Goal: Contribute content: Share content

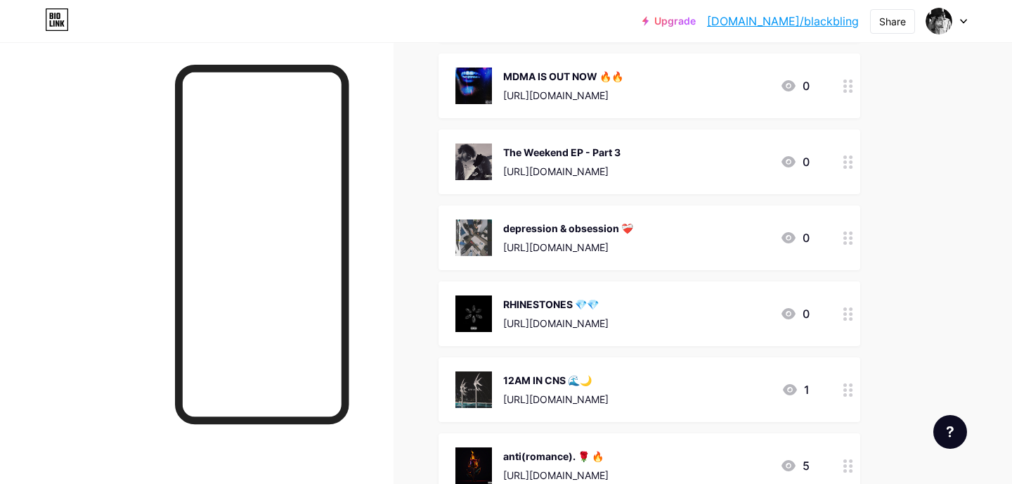
scroll to position [234, 0]
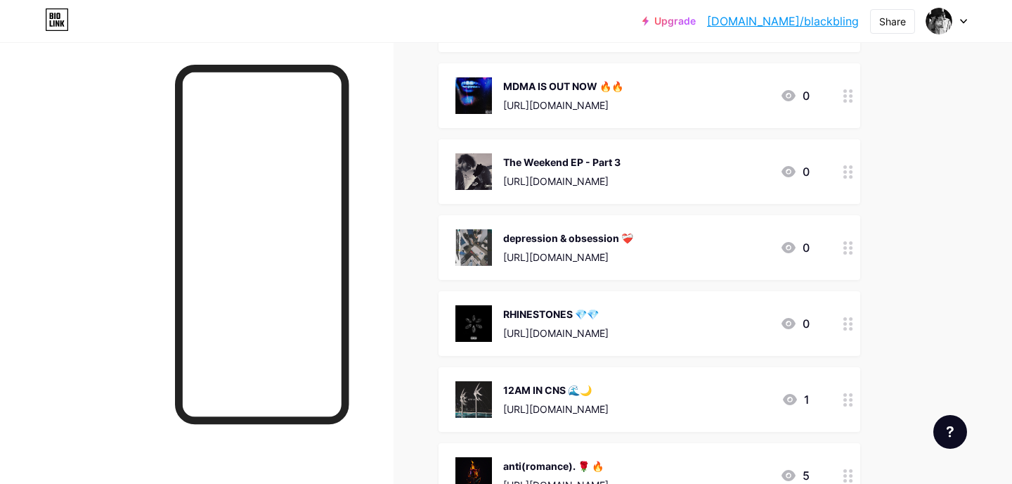
click at [621, 164] on div "The Weekend EP - Part 3" at bounding box center [561, 162] width 117 height 15
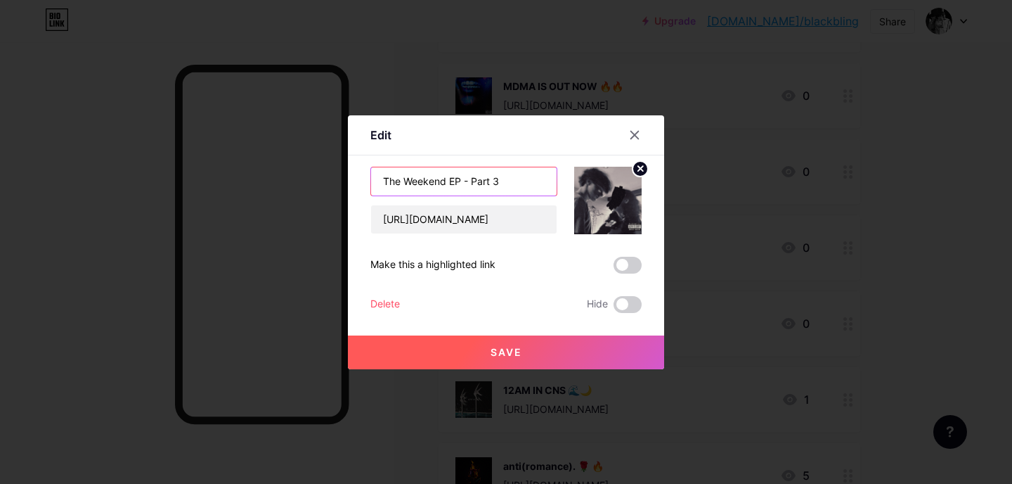
click at [486, 182] on input "The Weekend EP - Part 3" at bounding box center [464, 181] width 186 height 28
click at [483, 209] on input "[URL][DOMAIN_NAME]" at bounding box center [464, 219] width 186 height 28
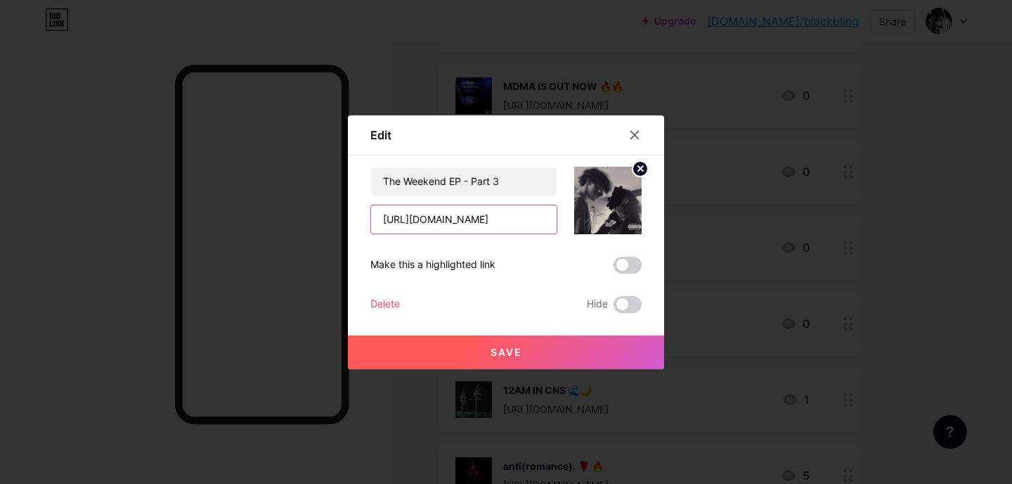
click at [482, 220] on input "[URL][DOMAIN_NAME]" at bounding box center [464, 219] width 186 height 28
click at [634, 129] on icon at bounding box center [634, 134] width 11 height 11
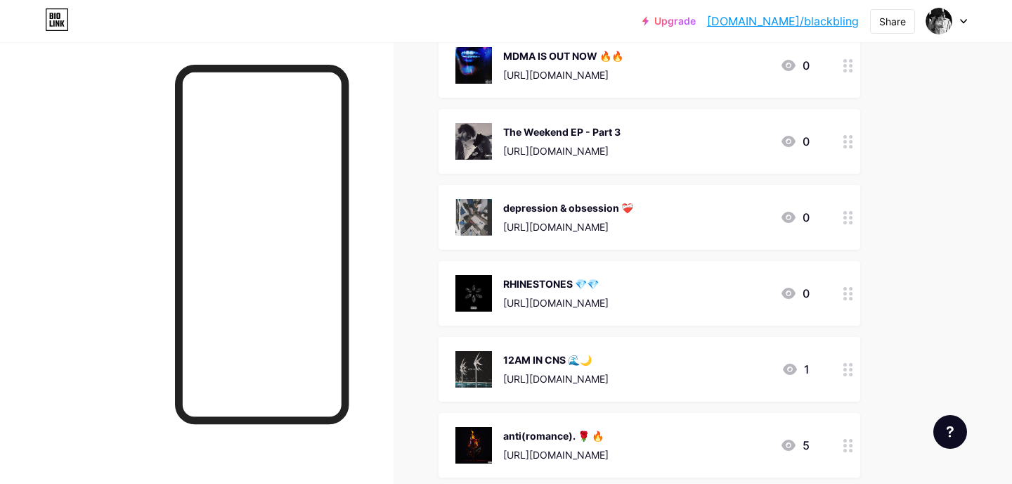
scroll to position [264, 0]
click at [633, 215] on div "depression & obsession ❤️‍🩹 [URL][DOMAIN_NAME]" at bounding box center [568, 218] width 130 height 37
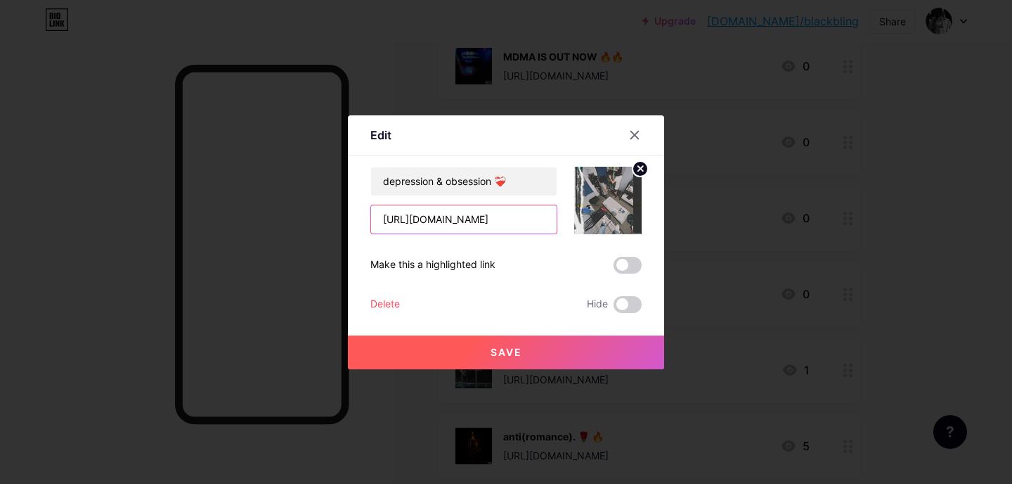
click at [528, 214] on input "[URL][DOMAIN_NAME]" at bounding box center [464, 219] width 186 height 28
click at [508, 172] on input "depression & obsession ❤️‍🩹" at bounding box center [464, 181] width 186 height 28
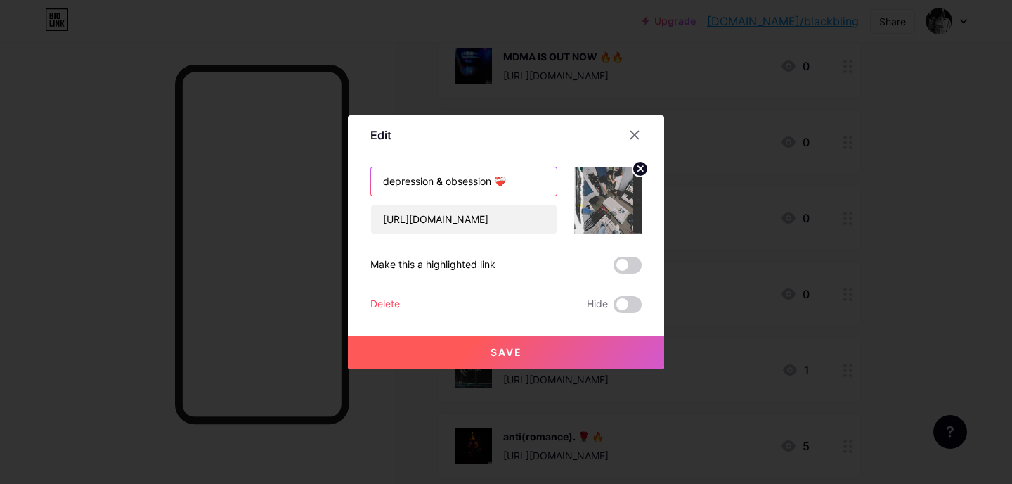
drag, startPoint x: 496, startPoint y: 182, endPoint x: 515, endPoint y: 182, distance: 19.7
click at [515, 182] on input "depression & obsession ❤️‍🩹" at bounding box center [464, 181] width 186 height 28
click at [638, 132] on icon at bounding box center [634, 134] width 11 height 11
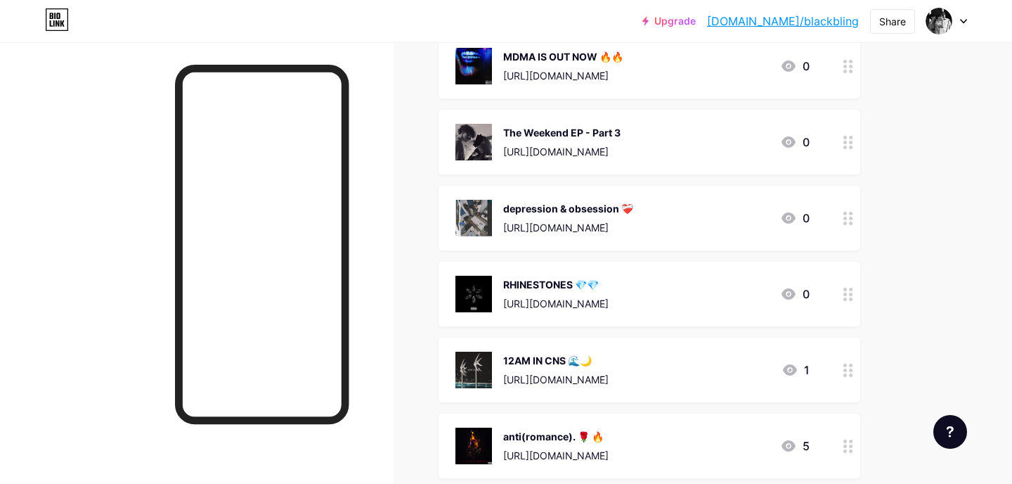
click at [609, 290] on div "RHINESTONES 💎💎" at bounding box center [555, 284] width 105 height 15
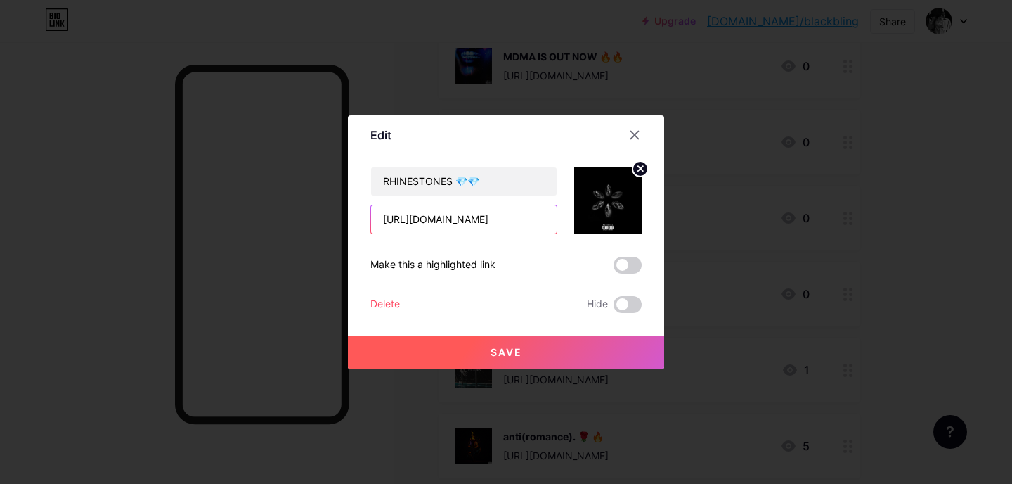
click at [505, 226] on input "[URL][DOMAIN_NAME]" at bounding box center [464, 219] width 186 height 28
drag, startPoint x: 458, startPoint y: 182, endPoint x: 518, endPoint y: 182, distance: 59.8
click at [518, 182] on input "RHINESTONES 💎💎" at bounding box center [464, 181] width 186 height 28
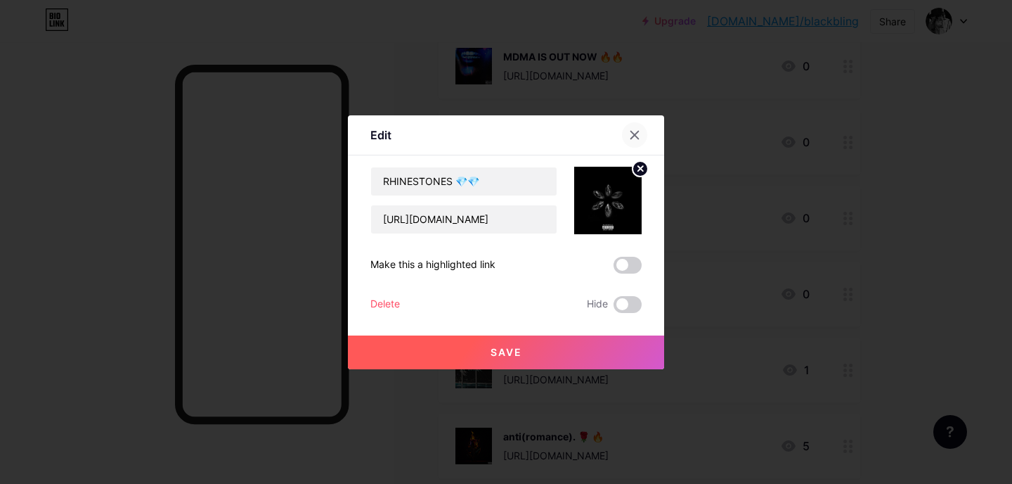
click at [631, 138] on icon at bounding box center [635, 135] width 8 height 8
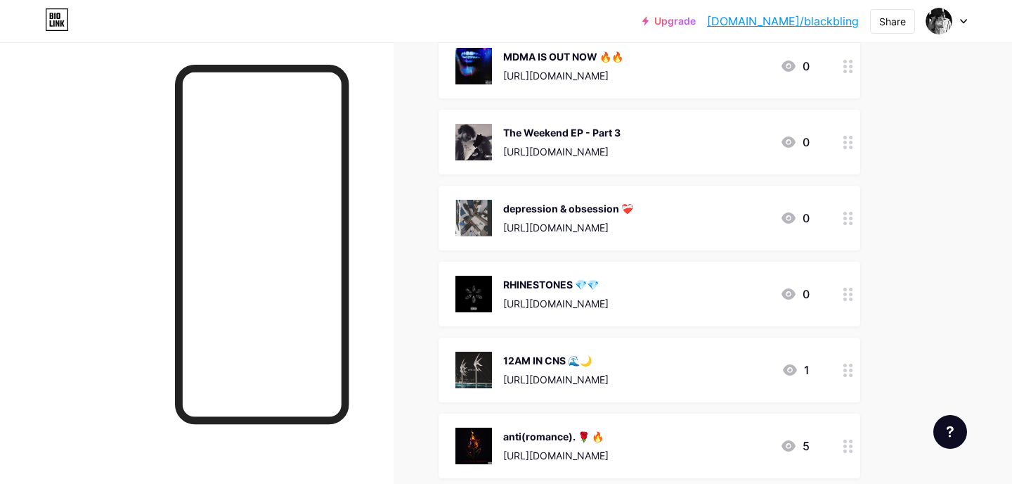
scroll to position [340, 0]
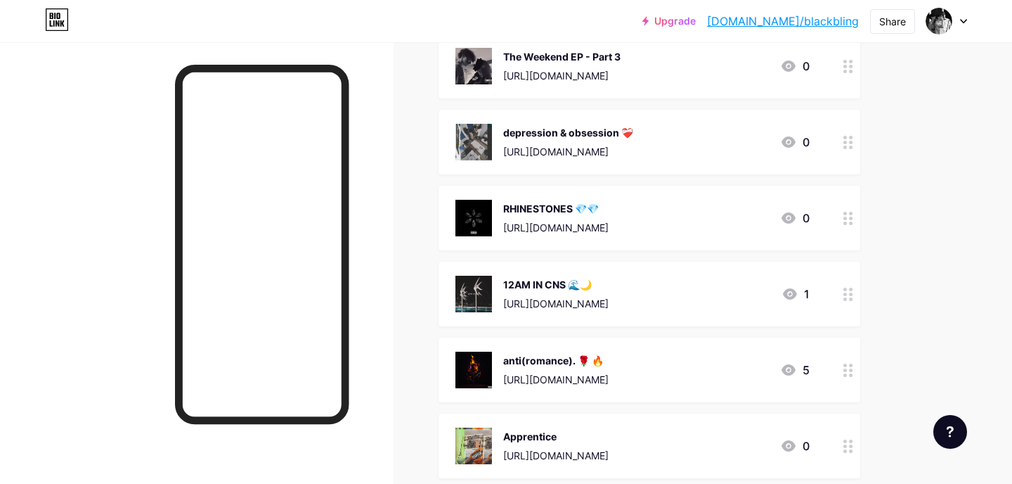
click at [704, 292] on div "12AM IN CNS 🌊🌙 [URL][DOMAIN_NAME] 1" at bounding box center [633, 294] width 354 height 37
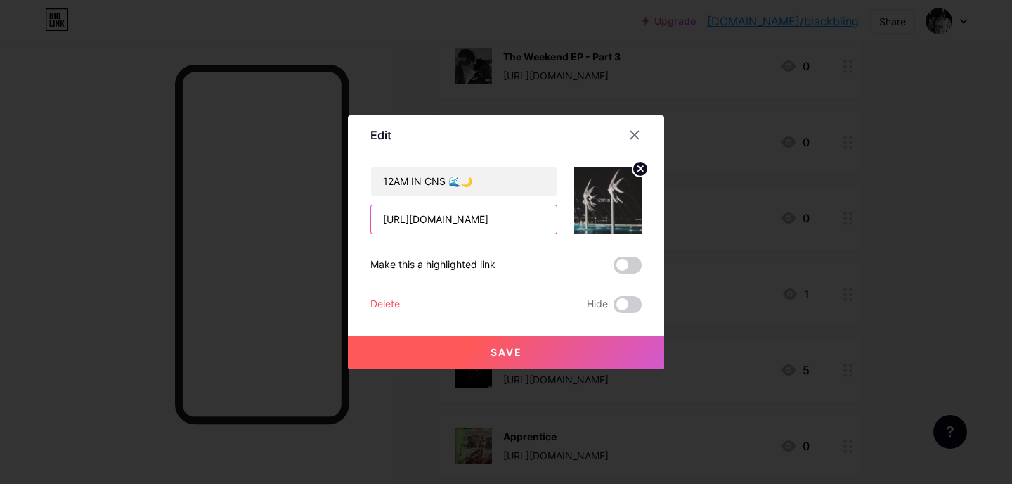
click at [477, 216] on input "[URL][DOMAIN_NAME]" at bounding box center [464, 219] width 186 height 28
click at [456, 181] on input "12AM IN CNS 🌊🌙" at bounding box center [464, 181] width 186 height 28
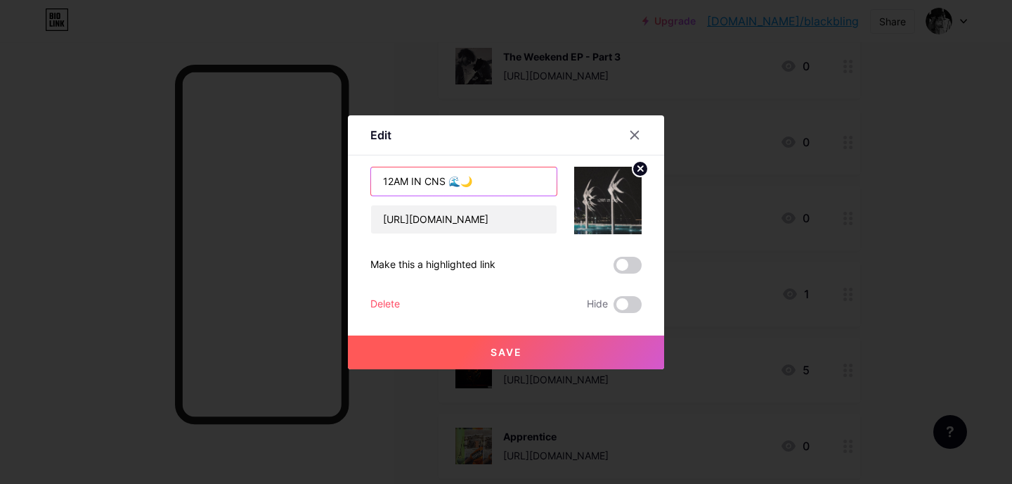
click at [456, 181] on input "12AM IN CNS 🌊🌙" at bounding box center [464, 181] width 186 height 28
click at [638, 134] on icon at bounding box center [634, 134] width 11 height 11
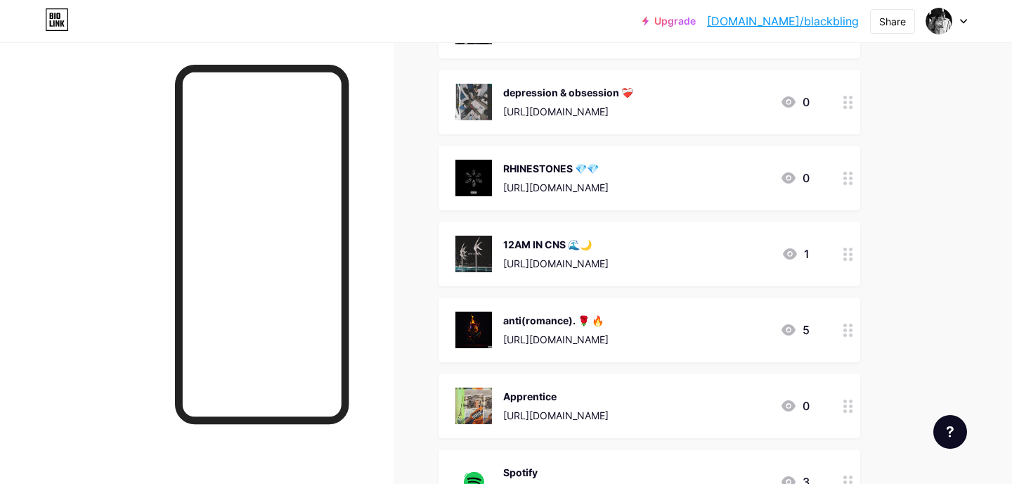
scroll to position [389, 0]
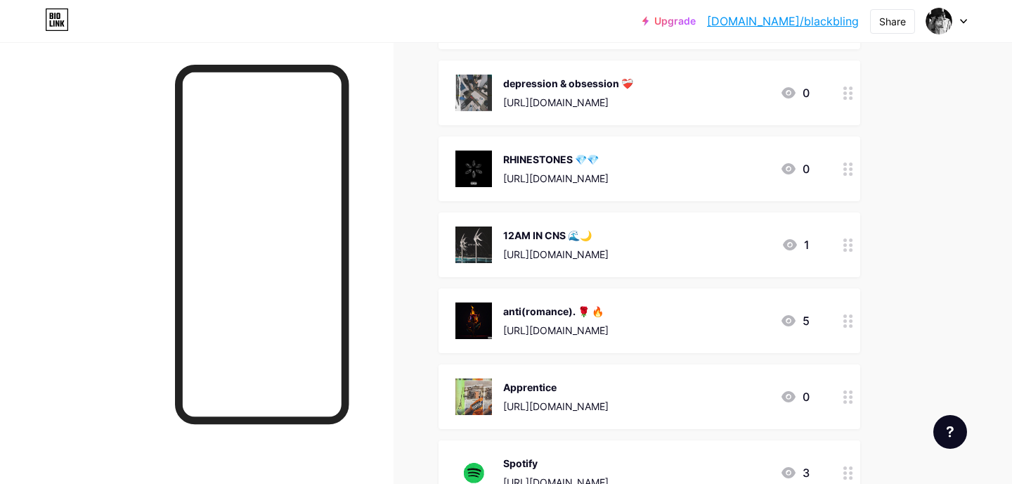
click at [574, 316] on div "anti(romance). 🌹 🔥" at bounding box center [555, 311] width 105 height 15
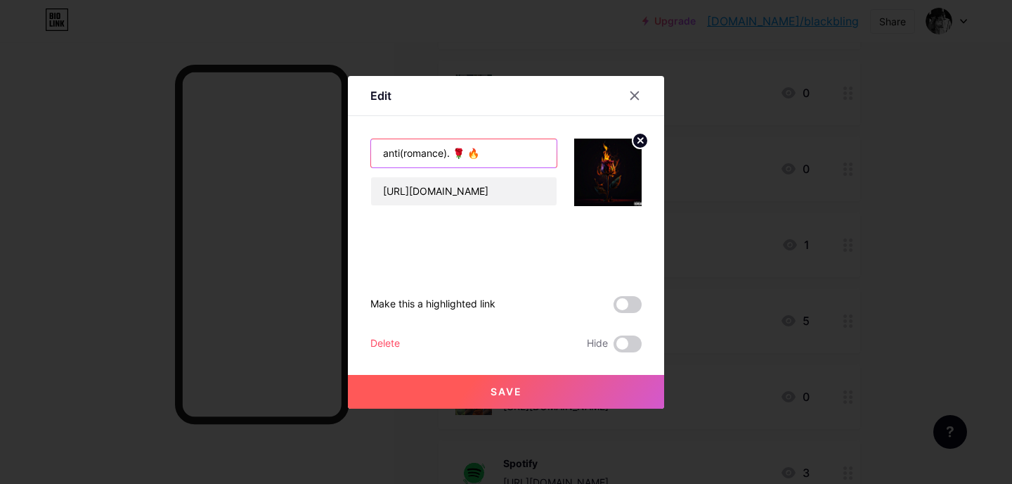
click at [498, 154] on input "anti(romance). 🌹 🔥" at bounding box center [464, 153] width 186 height 28
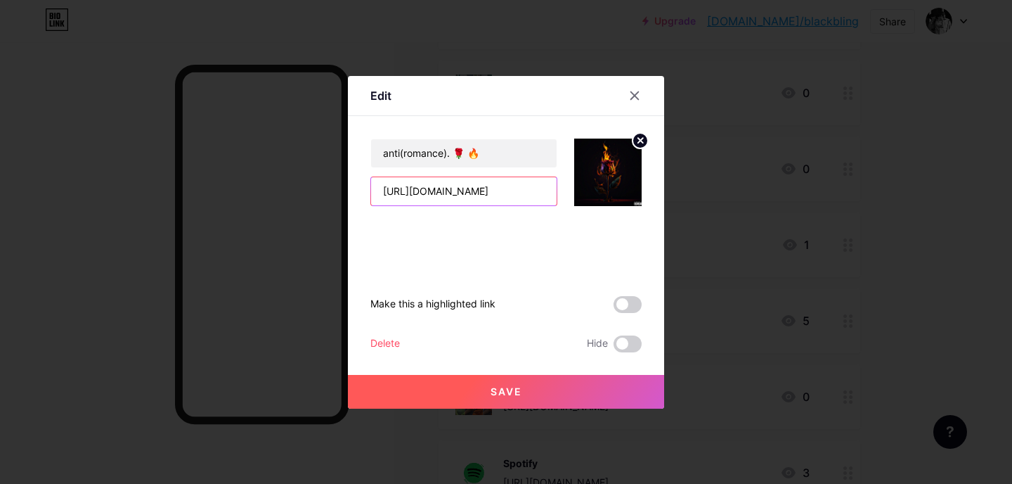
click at [482, 193] on input "[URL][DOMAIN_NAME]" at bounding box center [464, 191] width 186 height 28
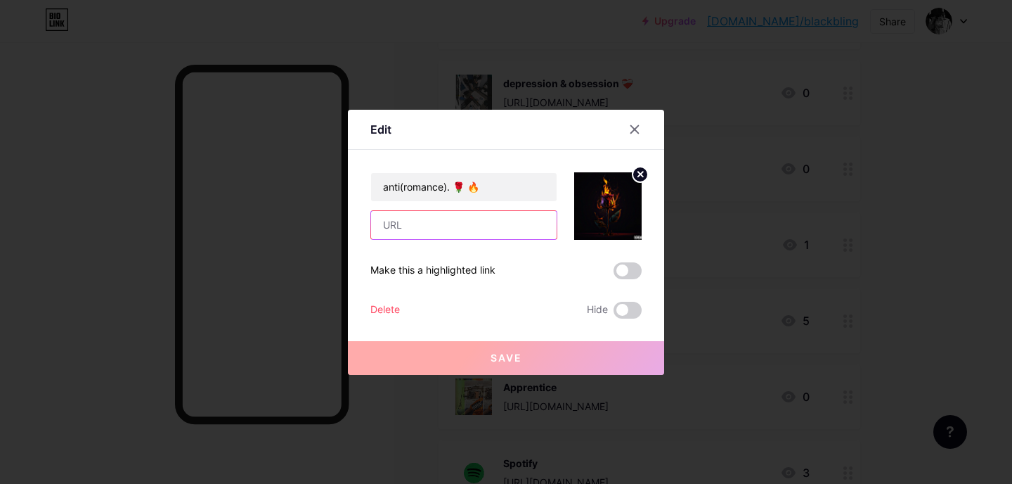
paste input "[URL][DOMAIN_NAME]"
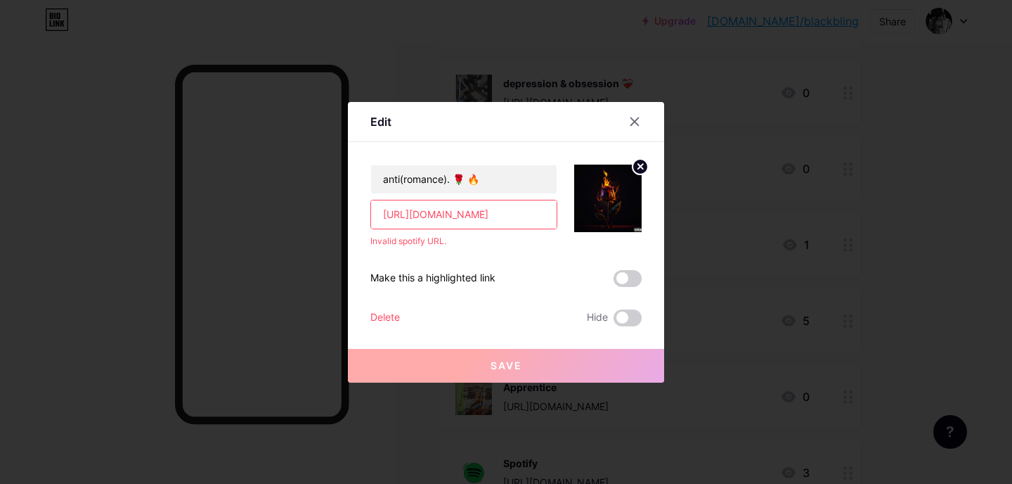
scroll to position [0, 0]
drag, startPoint x: 466, startPoint y: 214, endPoint x: 250, endPoint y: 191, distance: 217.8
click at [250, 191] on div "Edit anti(romance). 🌹 🔥 [URL][DOMAIN_NAME] Invalid spotify URL. Make this a hig…" at bounding box center [506, 242] width 1012 height 484
type input "[URL][DOMAIN_NAME]"
click at [632, 120] on icon at bounding box center [634, 121] width 11 height 11
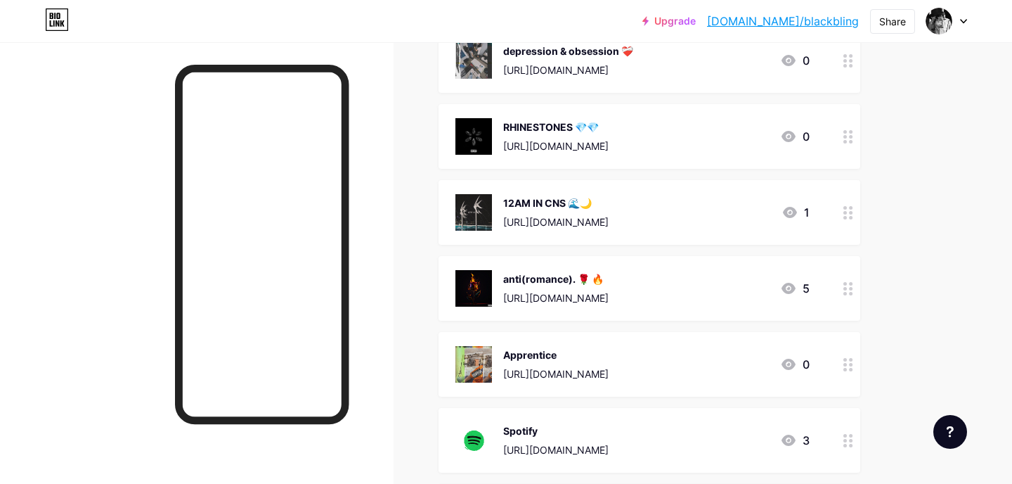
scroll to position [423, 0]
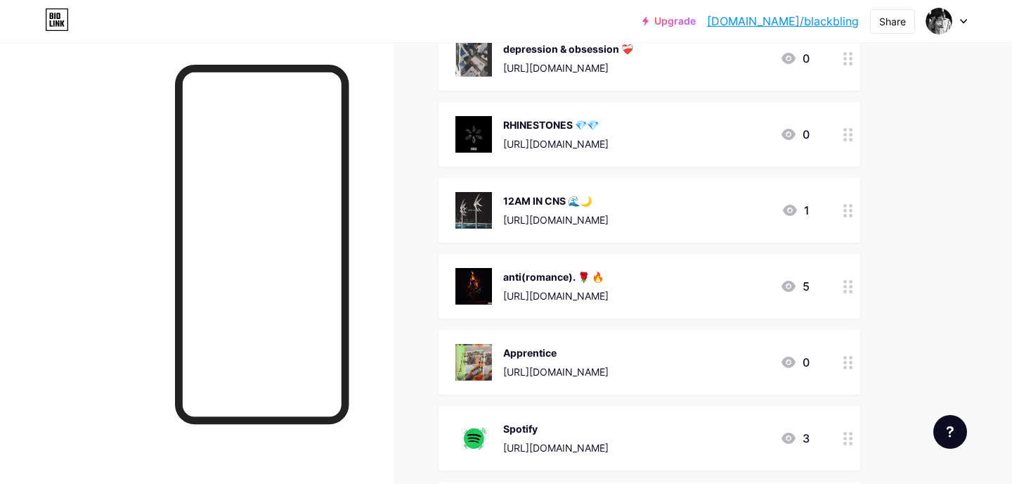
click at [547, 283] on div "anti(romance). 🌹 🔥" at bounding box center [555, 276] width 105 height 15
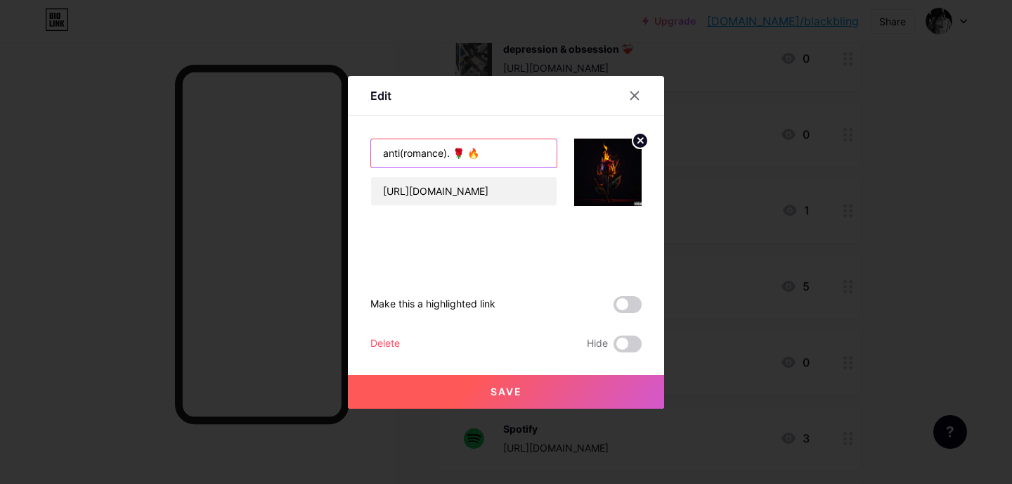
click at [493, 151] on input "anti(romance). 🌹 🔥" at bounding box center [464, 153] width 186 height 28
